Goal: Transaction & Acquisition: Subscribe to service/newsletter

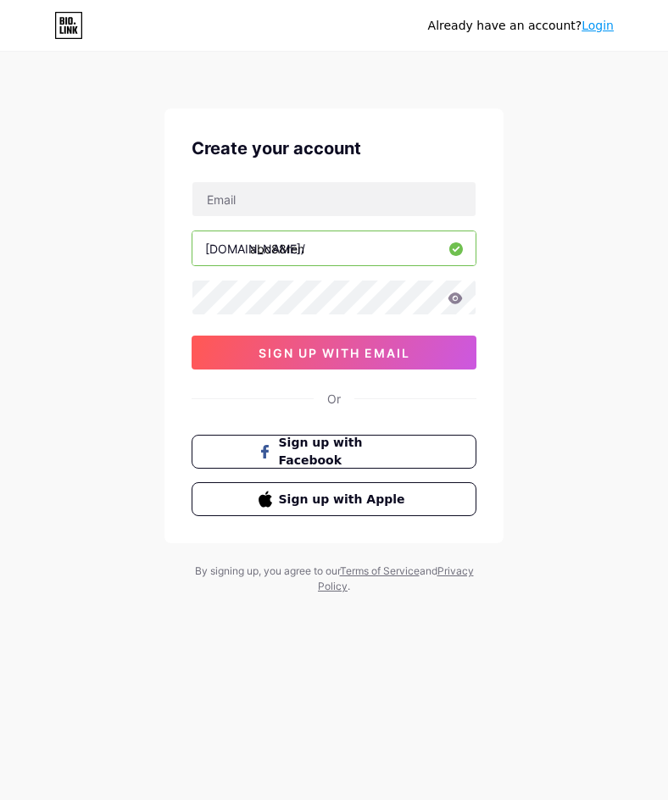
click at [88, 506] on div "Already have an account? Login Create your account [DOMAIN_NAME]/ abc88ren sign…" at bounding box center [334, 324] width 668 height 648
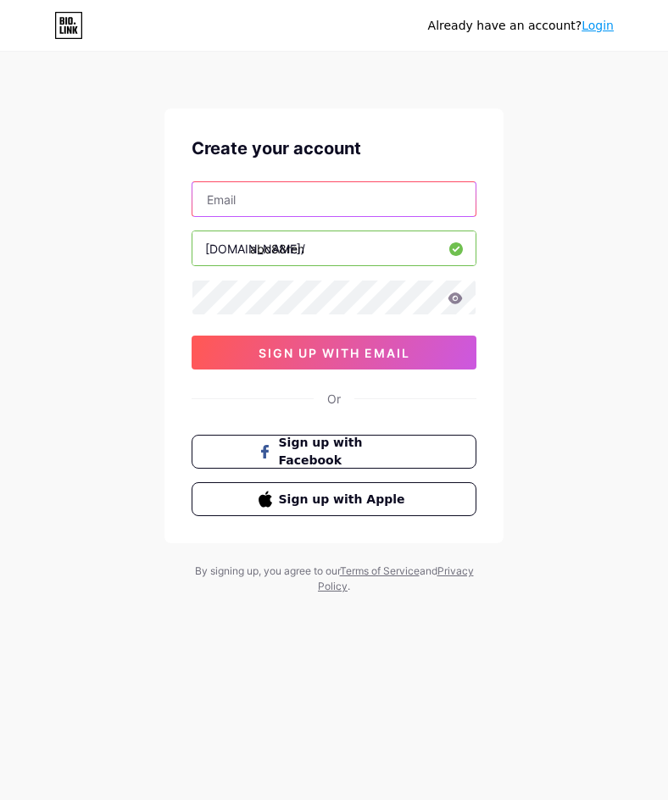
click at [275, 206] on input "text" at bounding box center [333, 199] width 283 height 34
click at [248, 200] on input "text" at bounding box center [333, 199] width 283 height 34
type input "[EMAIL_ADDRESS][DOMAIN_NAME]"
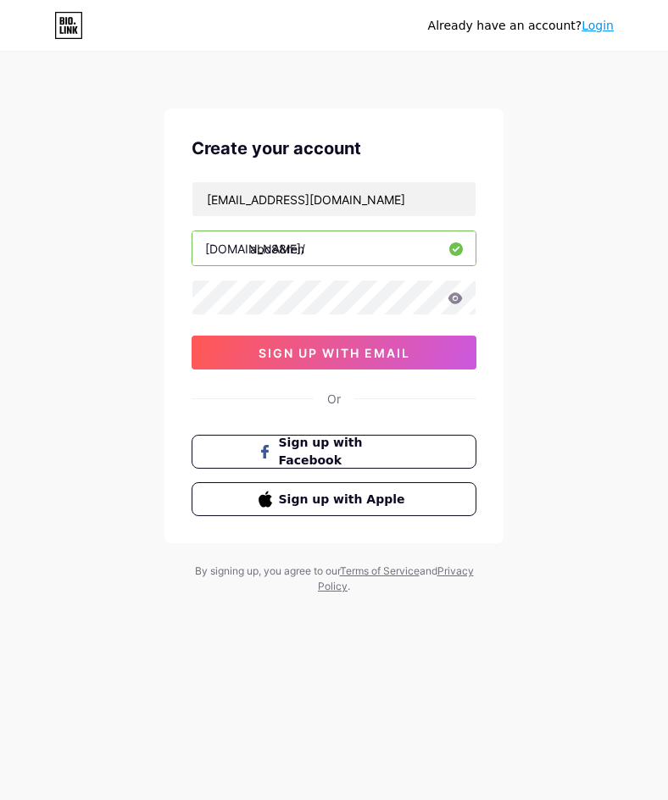
click at [336, 334] on div "[EMAIL_ADDRESS][DOMAIN_NAME] [DOMAIN_NAME]/ abc88ren 03AFcWeA59MEWIGORgaMbGs9W9…" at bounding box center [334, 275] width 285 height 188
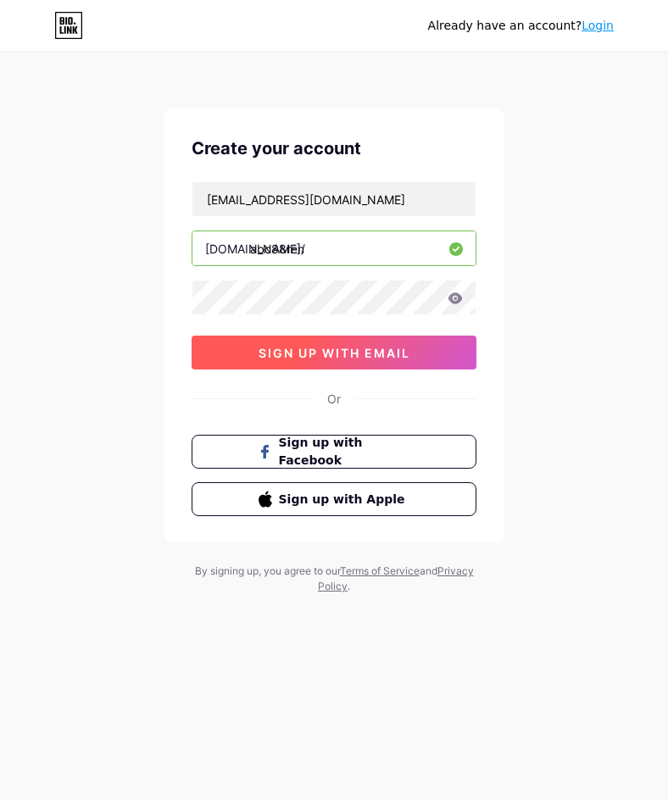
click at [342, 343] on button "sign up with email" at bounding box center [334, 353] width 285 height 34
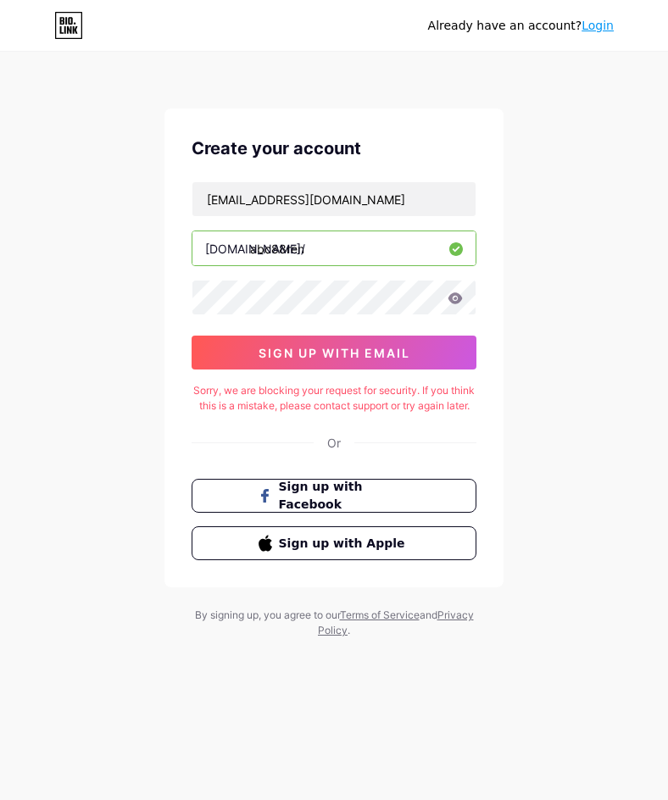
drag, startPoint x: 108, startPoint y: 454, endPoint x: 93, endPoint y: 359, distance: 97.0
click at [108, 454] on div "Already have an account? Login Create your account [EMAIL_ADDRESS][DOMAIN_NAME]…" at bounding box center [334, 346] width 668 height 692
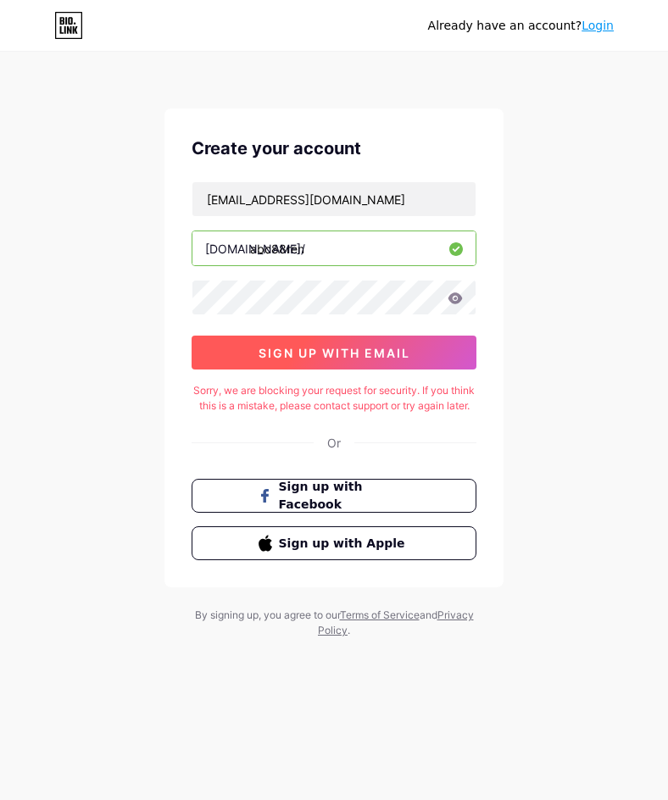
click at [299, 356] on span "sign up with email" at bounding box center [335, 353] width 152 height 14
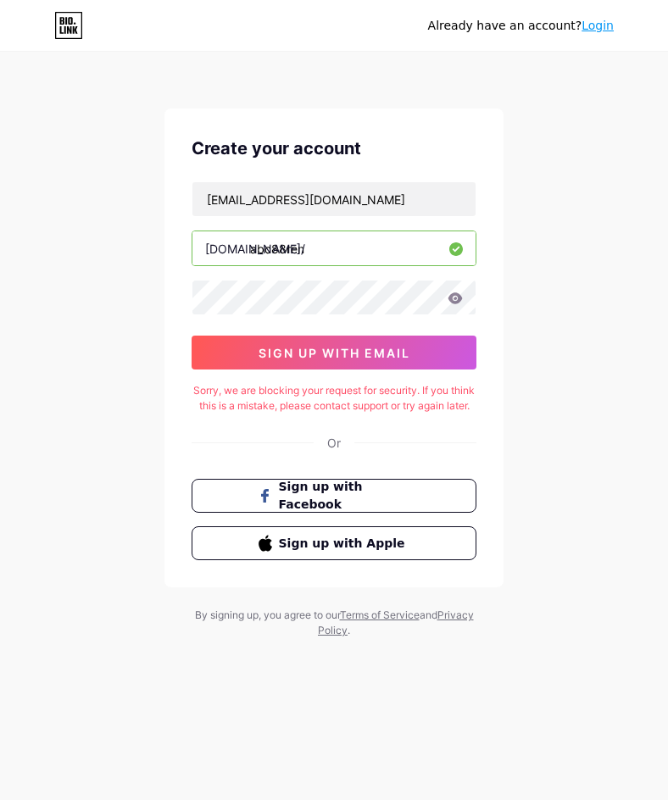
click at [12, 281] on div "Already have an account? Login Create your account [EMAIL_ADDRESS][DOMAIN_NAME]…" at bounding box center [334, 346] width 668 height 692
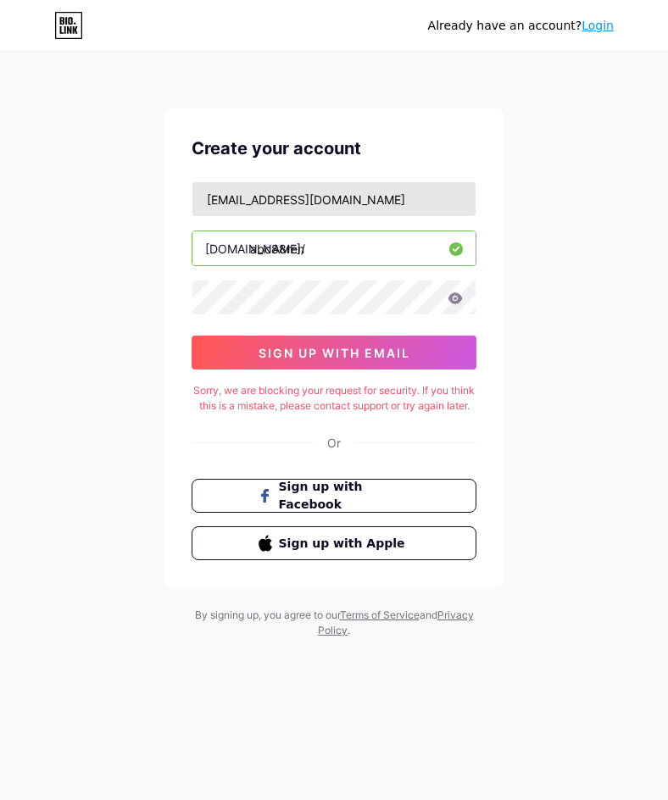
drag, startPoint x: 289, startPoint y: 358, endPoint x: 276, endPoint y: 196, distance: 162.4
click at [279, 209] on div "[EMAIL_ADDRESS][DOMAIN_NAME] [DOMAIN_NAME]/ abc88ren 03AFcWeA6SAmOUC-w6VVSiD06S…" at bounding box center [334, 275] width 285 height 188
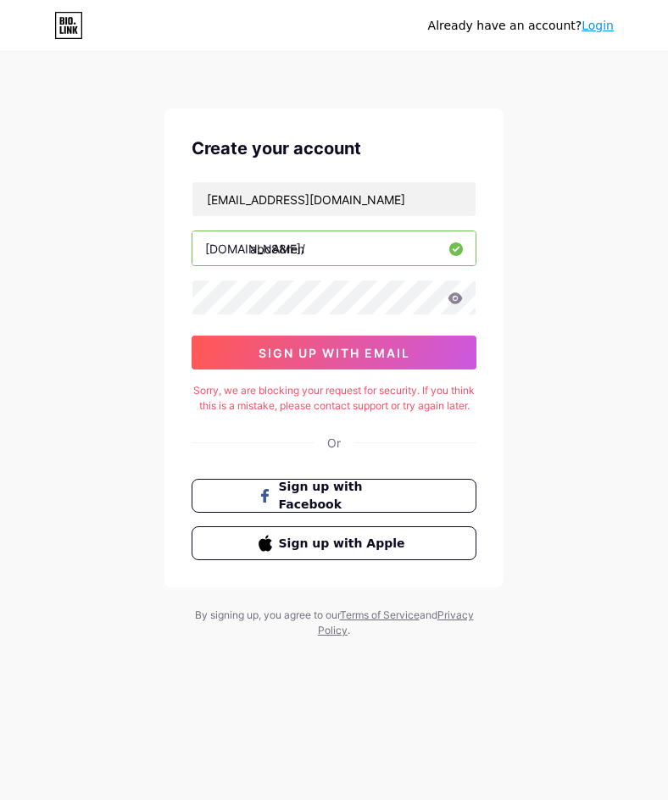
drag, startPoint x: 618, startPoint y: 399, endPoint x: 576, endPoint y: 334, distance: 77.4
click at [618, 399] on div "Already have an account? Login Create your account [EMAIL_ADDRESS][DOMAIN_NAME]…" at bounding box center [334, 346] width 668 height 692
